Goal: Find specific fact: Find specific page/section

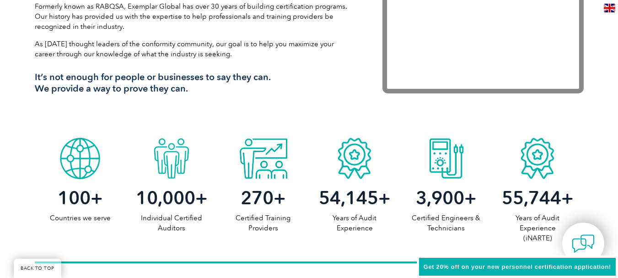
scroll to position [412, 0]
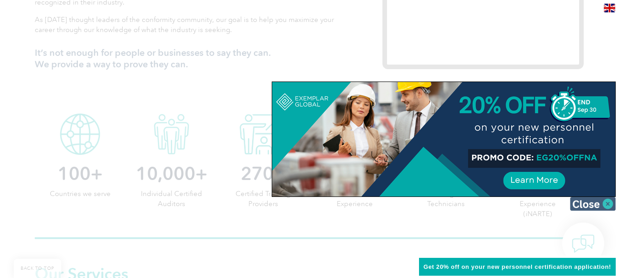
click at [605, 204] on img at bounding box center [593, 204] width 46 height 14
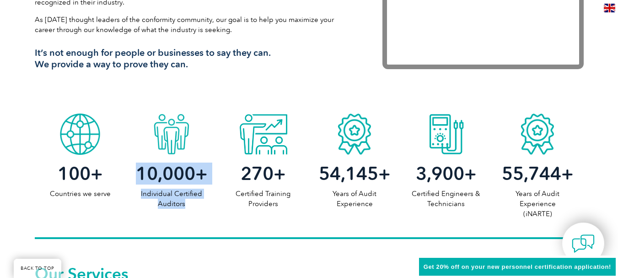
drag, startPoint x: 156, startPoint y: 108, endPoint x: 191, endPoint y: 182, distance: 80.8
click at [191, 182] on div "10,000 + Individual Certified Auditors" at bounding box center [171, 159] width 91 height 100
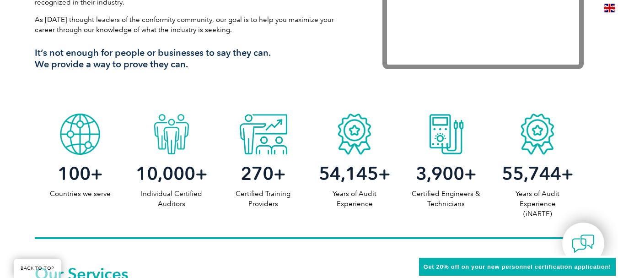
click at [219, 188] on p "Certified Training Providers" at bounding box center [262, 198] width 91 height 20
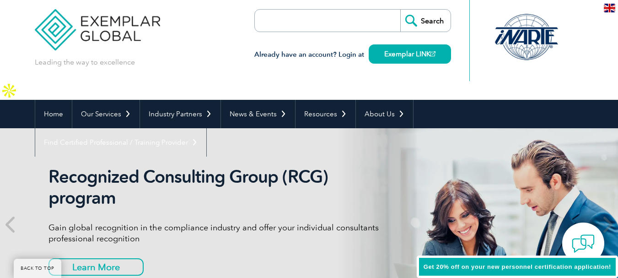
scroll to position [0, 0]
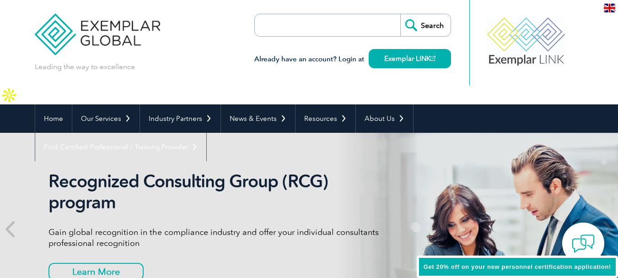
click at [323, 29] on input "search" at bounding box center [307, 25] width 96 height 22
paste input "[PERSON_NAME]"
type input "[PERSON_NAME]"
click at [400, 14] on input "Search" at bounding box center [425, 25] width 50 height 22
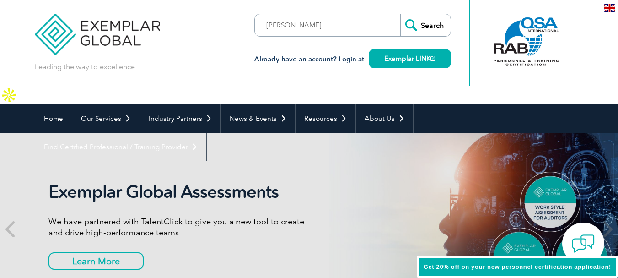
click at [420, 29] on input "Search" at bounding box center [425, 25] width 50 height 22
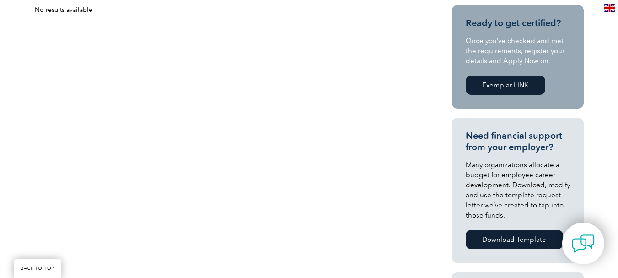
scroll to position [274, 0]
